Goal: Information Seeking & Learning: Learn about a topic

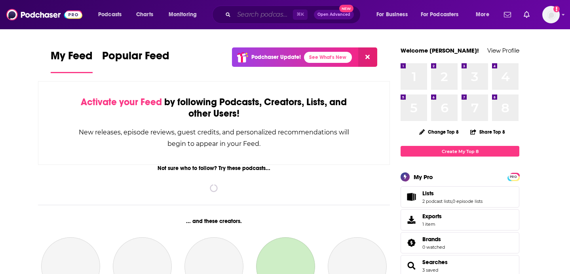
click at [245, 15] on input "Search podcasts, credits, & more..." at bounding box center [263, 14] width 59 height 13
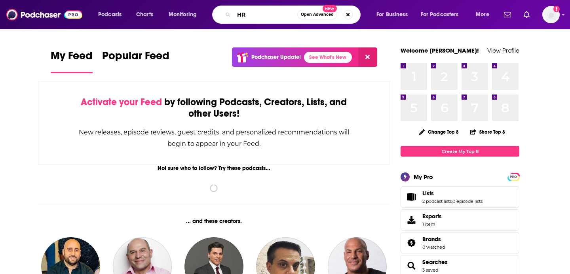
type input "HR"
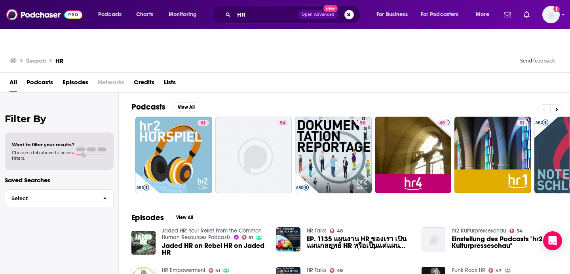
click at [40, 76] on span "Podcasts" at bounding box center [40, 84] width 27 height 16
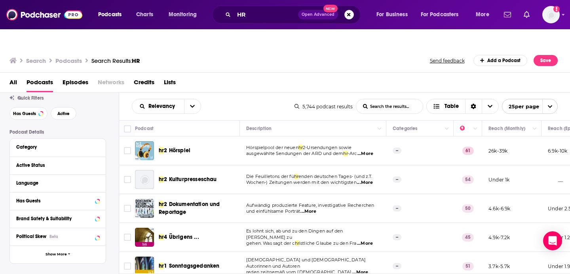
scroll to position [29, 0]
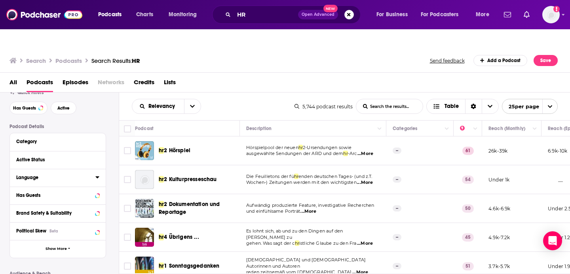
click at [40, 175] on div "Language" at bounding box center [53, 178] width 74 height 6
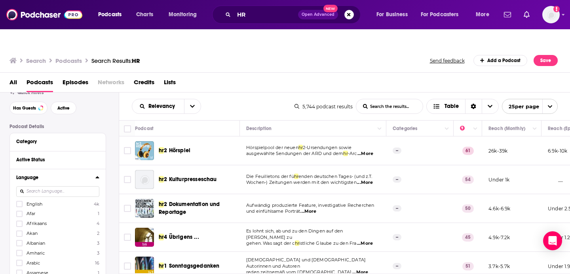
click at [73, 186] on input at bounding box center [57, 191] width 83 height 11
click at [67, 201] on div "English 4k Afar 1 Afrikaans 4 Akan 2 Albanian 3 Amharic 3 Arabic 16 Assamese 1 …" at bounding box center [57, 246] width 83 height 91
click at [40, 201] on span "English" at bounding box center [35, 204] width 16 height 6
click at [19, 207] on input "multiSelectOption-en-0" at bounding box center [19, 207] width 0 height 0
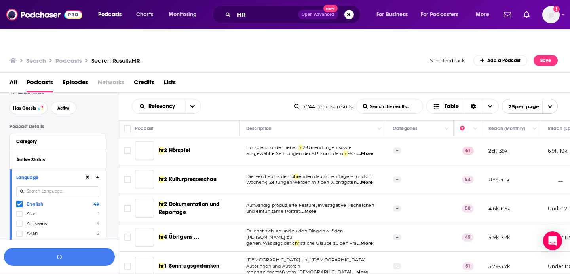
scroll to position [49, 0]
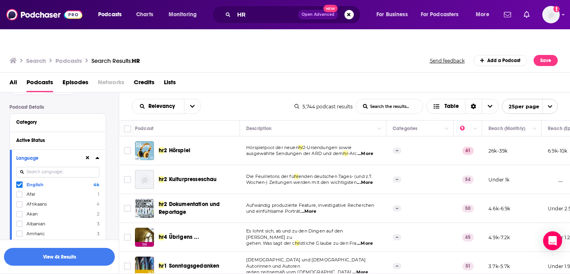
click at [97, 157] on icon at bounding box center [97, 158] width 4 height 2
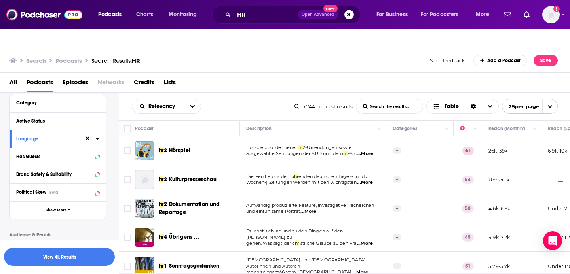
scroll to position [68, 0]
click at [68, 208] on icon "button" at bounding box center [69, 210] width 2 height 4
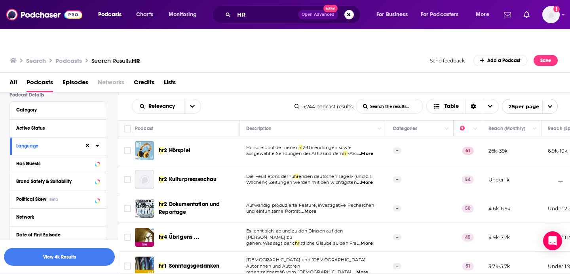
scroll to position [57, 0]
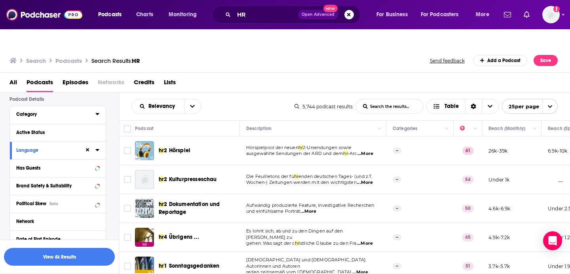
click at [97, 113] on icon at bounding box center [97, 114] width 4 height 2
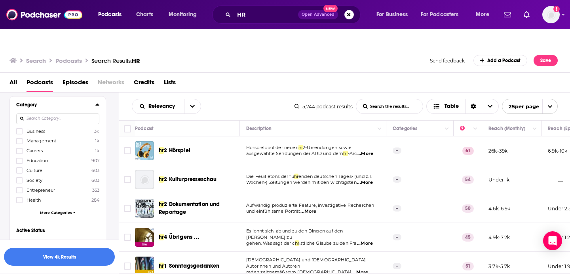
scroll to position [68, 0]
click at [61, 209] on span "More Categories" at bounding box center [56, 211] width 32 height 4
click at [22, 225] on label at bounding box center [19, 228] width 6 height 6
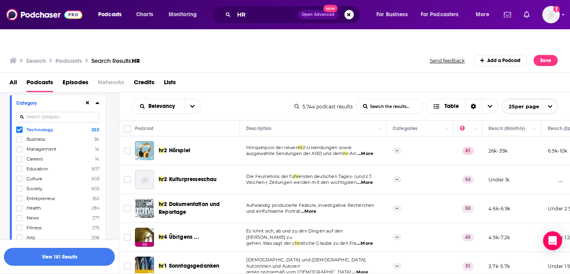
click at [74, 261] on button "View 181 Results" at bounding box center [59, 257] width 111 height 18
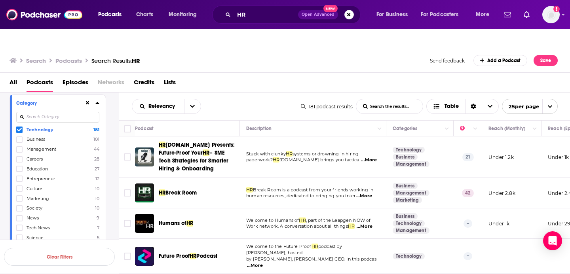
click at [97, 102] on icon at bounding box center [97, 103] width 4 height 2
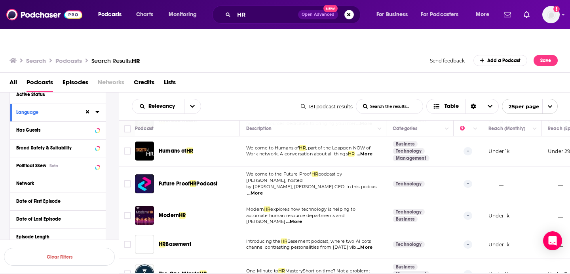
scroll to position [61, 0]
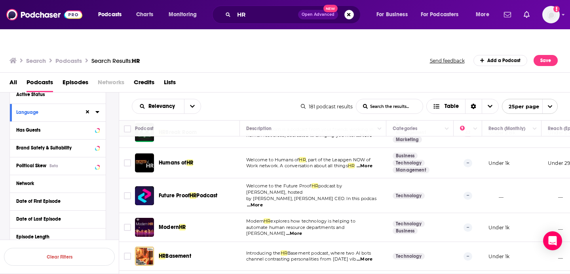
click at [368, 163] on span "...More" at bounding box center [365, 166] width 16 height 6
drag, startPoint x: 177, startPoint y: 142, endPoint x: 437, endPoint y: 2, distance: 296.0
click at [0, 17] on div "Podcasts Charts Monitoring HR Open Advanced New For Business For Podcasters Mor…" at bounding box center [285, 154] width 570 height 274
click at [96, 216] on icon at bounding box center [97, 219] width 4 height 6
click at [98, 218] on icon at bounding box center [97, 219] width 4 height 2
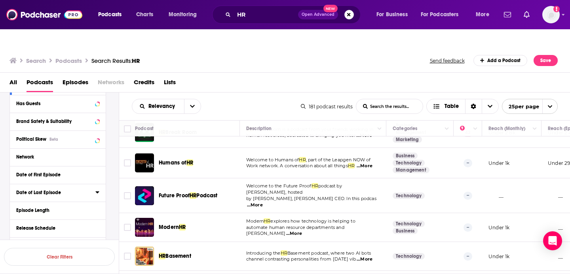
scroll to position [122, 0]
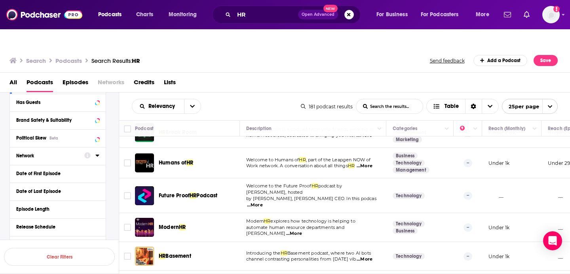
click at [97, 155] on icon at bounding box center [97, 156] width 4 height 2
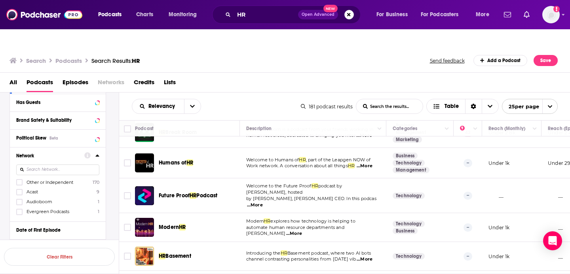
click at [97, 155] on icon at bounding box center [97, 156] width 4 height 2
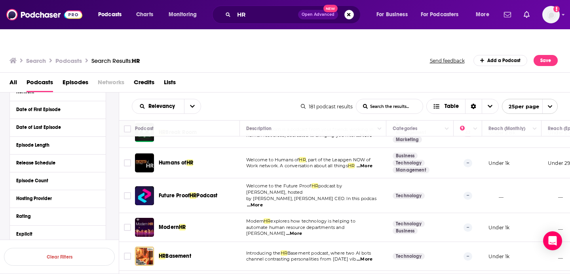
scroll to position [214, 0]
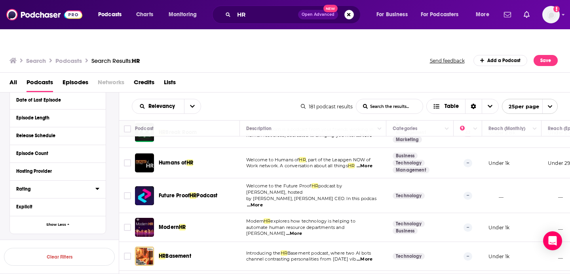
click at [97, 188] on icon at bounding box center [97, 189] width 4 height 2
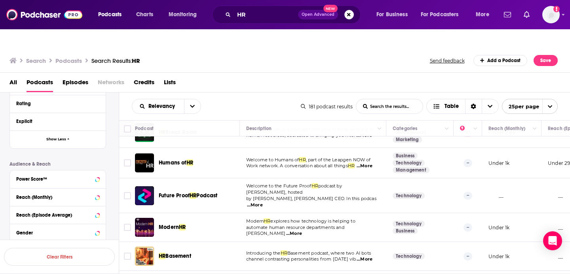
scroll to position [305, 0]
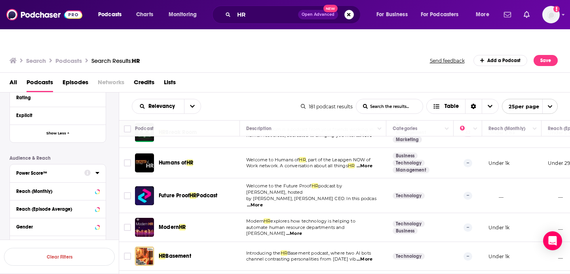
click at [97, 172] on icon at bounding box center [97, 173] width 4 height 2
click at [98, 206] on icon at bounding box center [97, 209] width 4 height 6
click at [38, 217] on input "number" at bounding box center [36, 223] width 40 height 13
click at [98, 188] on icon at bounding box center [97, 191] width 4 height 6
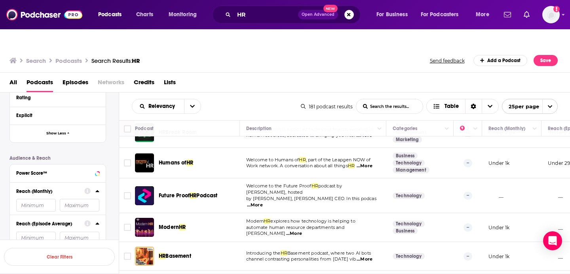
click at [43, 199] on input "number" at bounding box center [36, 205] width 40 height 13
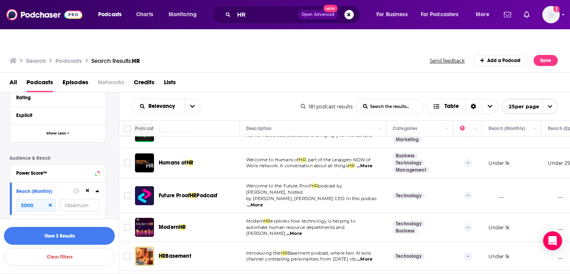
click at [82, 199] on input "number" at bounding box center [80, 205] width 40 height 13
click at [80, 233] on button "View 3 Results" at bounding box center [59, 236] width 111 height 18
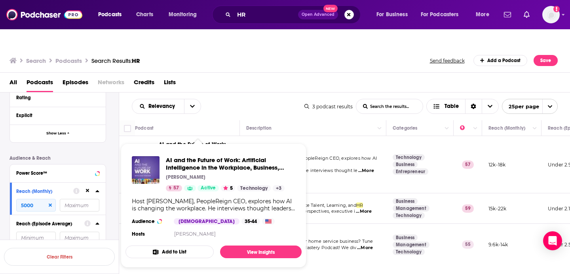
click at [231, 93] on div "Relevancy List Search Input Search the results... Table 3 podcast results List …" at bounding box center [344, 107] width 451 height 28
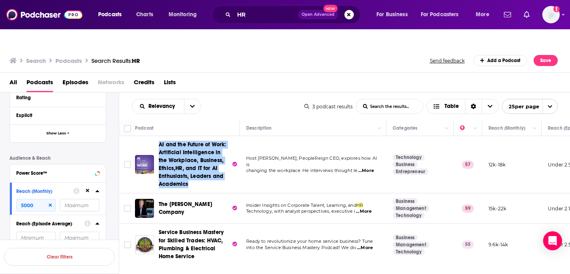
drag, startPoint x: 199, startPoint y: 143, endPoint x: 409, endPoint y: 6, distance: 250.3
click at [0, 17] on div "Podcasts Charts Monitoring HR Open Advanced New For Business For Podcasters Mor…" at bounding box center [285, 154] width 570 height 274
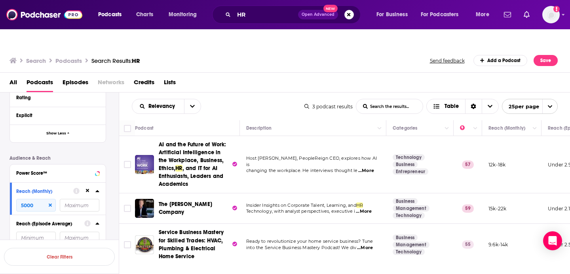
click at [367, 209] on span "...More" at bounding box center [364, 212] width 16 height 6
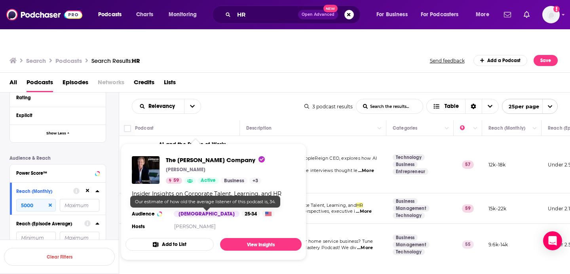
click at [245, 75] on div "All Podcasts Episodes Networks Credits Lists" at bounding box center [285, 83] width 570 height 20
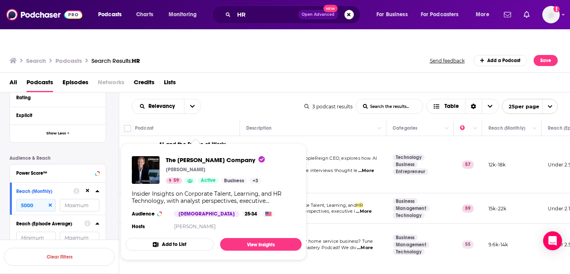
click at [0, 17] on div "Podcasts Charts Monitoring HR Open Advanced New For Business For Podcasters Mor…" at bounding box center [285, 154] width 570 height 274
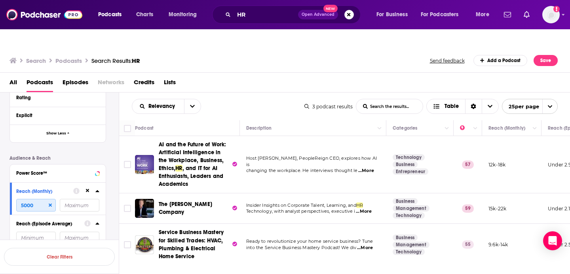
click at [36, 199] on input "5000" at bounding box center [36, 205] width 40 height 13
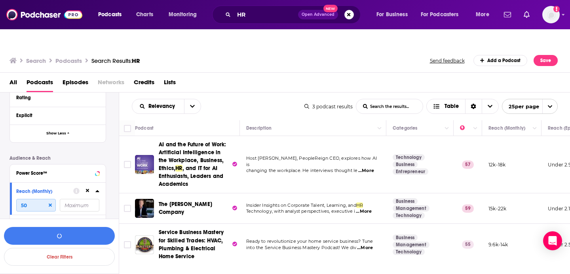
type input "5"
type input "1000"
click at [43, 238] on button "View 30 Results" at bounding box center [59, 236] width 111 height 18
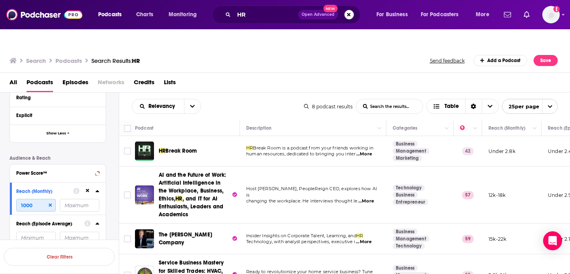
click at [30, 199] on input "1000" at bounding box center [36, 205] width 40 height 13
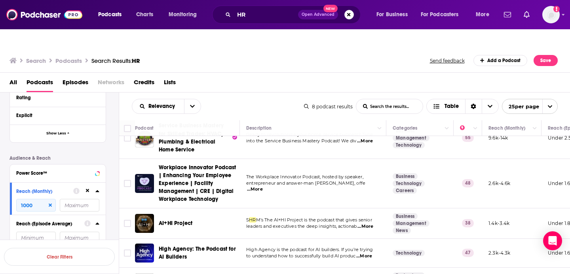
scroll to position [138, 0]
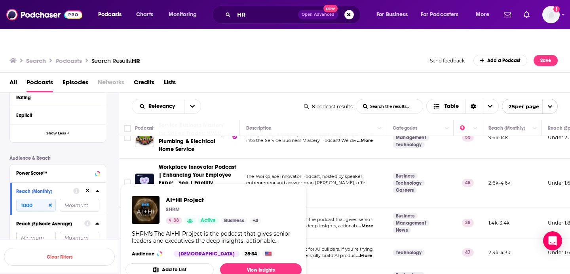
click at [237, 99] on div "Relevancy List Search Input Search the results... Table" at bounding box center [218, 106] width 172 height 15
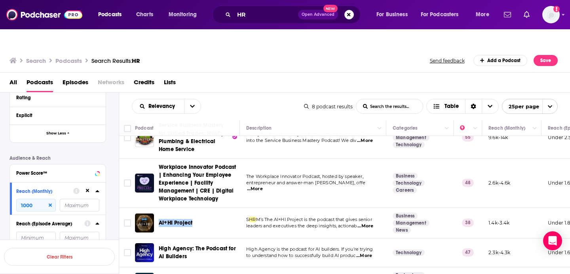
click at [0, 17] on div "Podcasts Charts Monitoring HR Open Advanced New For Business For Podcasters Mor…" at bounding box center [285, 154] width 570 height 274
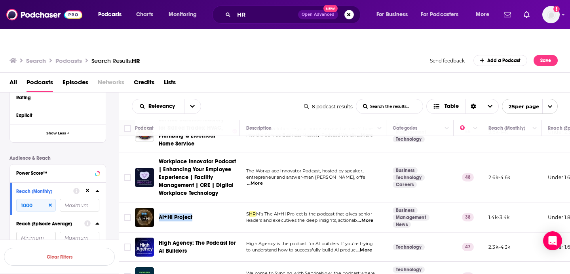
click at [238, 209] on div "AI+HI Project" at bounding box center [200, 217] width 82 height 19
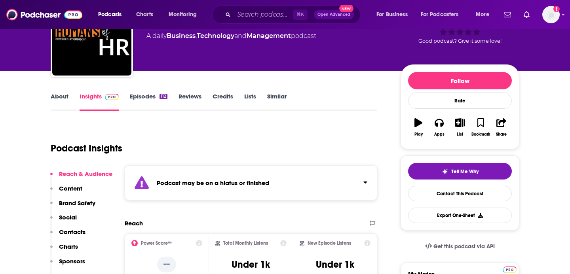
scroll to position [196, 0]
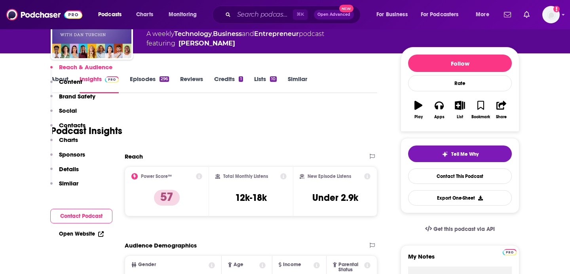
scroll to position [32, 0]
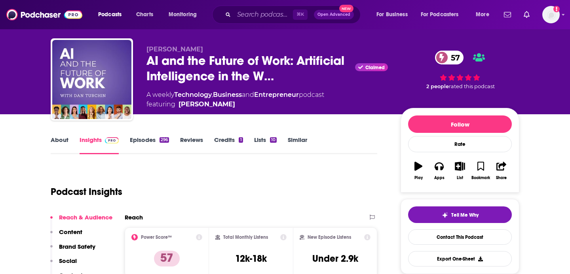
click at [58, 136] on link "About" at bounding box center [60, 145] width 18 height 18
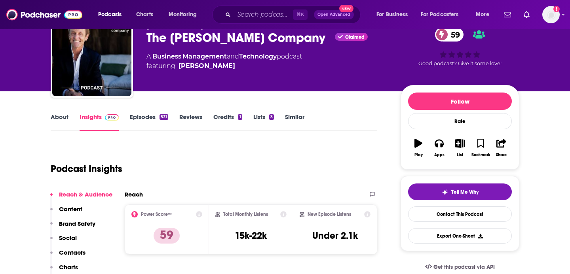
scroll to position [55, 0]
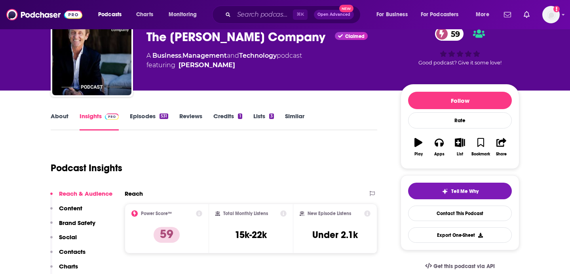
click at [57, 112] on link "About" at bounding box center [60, 121] width 18 height 18
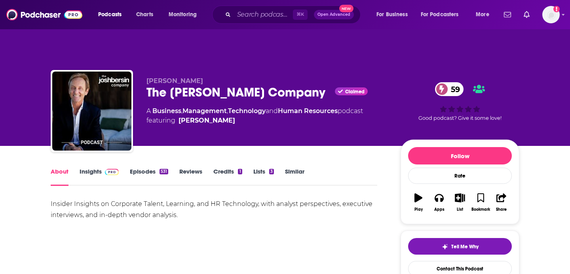
click at [99, 168] on link "Insights" at bounding box center [99, 177] width 39 height 18
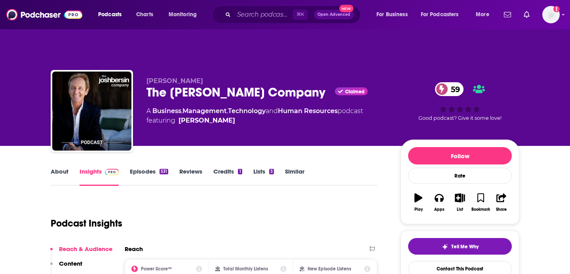
click at [137, 168] on link "Episodes 531" at bounding box center [149, 177] width 38 height 18
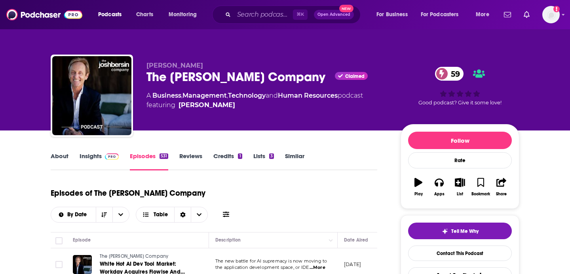
scroll to position [3, 0]
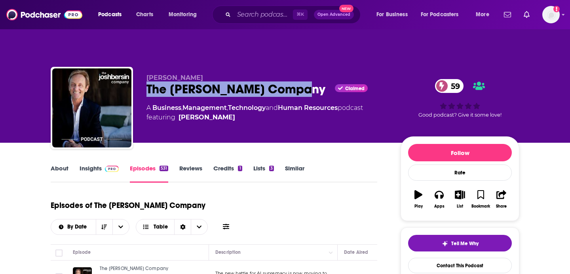
drag, startPoint x: 146, startPoint y: 71, endPoint x: 294, endPoint y: 71, distance: 147.6
click at [294, 82] on div "The Josh Bersin Company Claimed 59" at bounding box center [266, 89] width 241 height 15
copy h2 "The Josh Bersin Company"
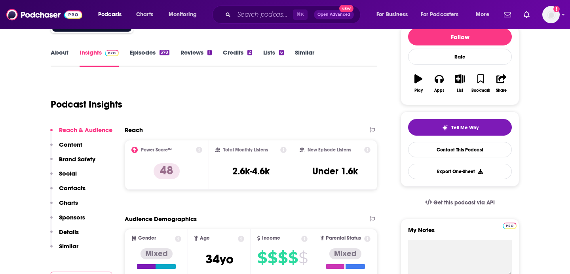
scroll to position [97, 0]
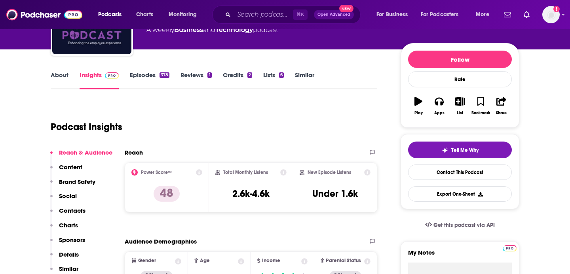
click at [57, 71] on link "About" at bounding box center [60, 80] width 18 height 18
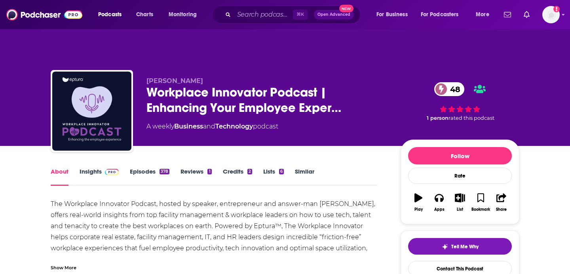
scroll to position [50, 0]
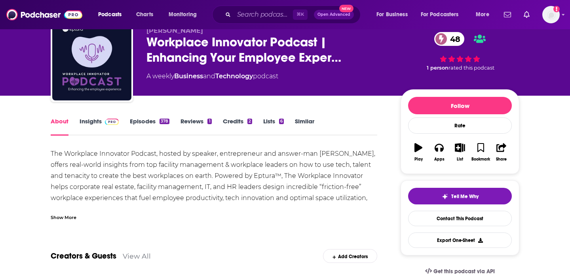
click at [152, 118] on link "Episodes 378" at bounding box center [150, 127] width 40 height 18
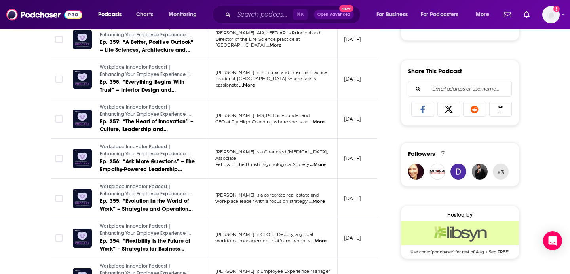
scroll to position [483, 0]
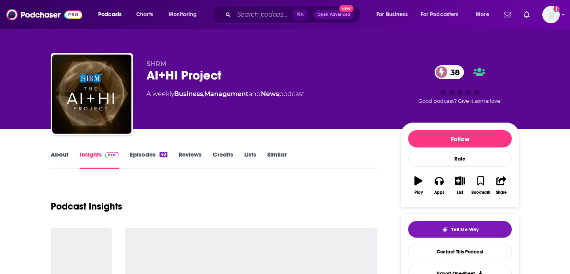
click at [62, 156] on link "About" at bounding box center [60, 160] width 18 height 18
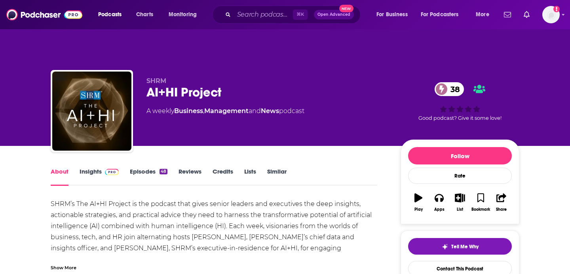
click at [148, 168] on link "Episodes 48" at bounding box center [149, 177] width 38 height 18
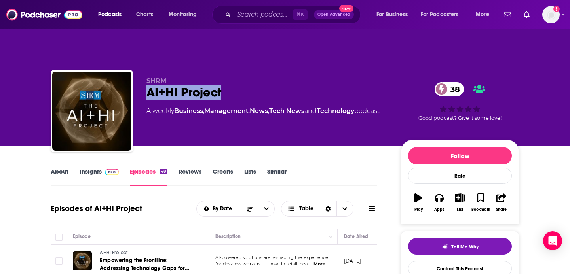
drag, startPoint x: 227, startPoint y: 72, endPoint x: 143, endPoint y: 77, distance: 83.7
click at [143, 77] on div "SHRM AI+HI Project 38 A weekly Business , Management , News , Tech News and Tec…" at bounding box center [285, 112] width 469 height 85
copy h2 "AI+HI Project"
